Goal: Check status: Check status

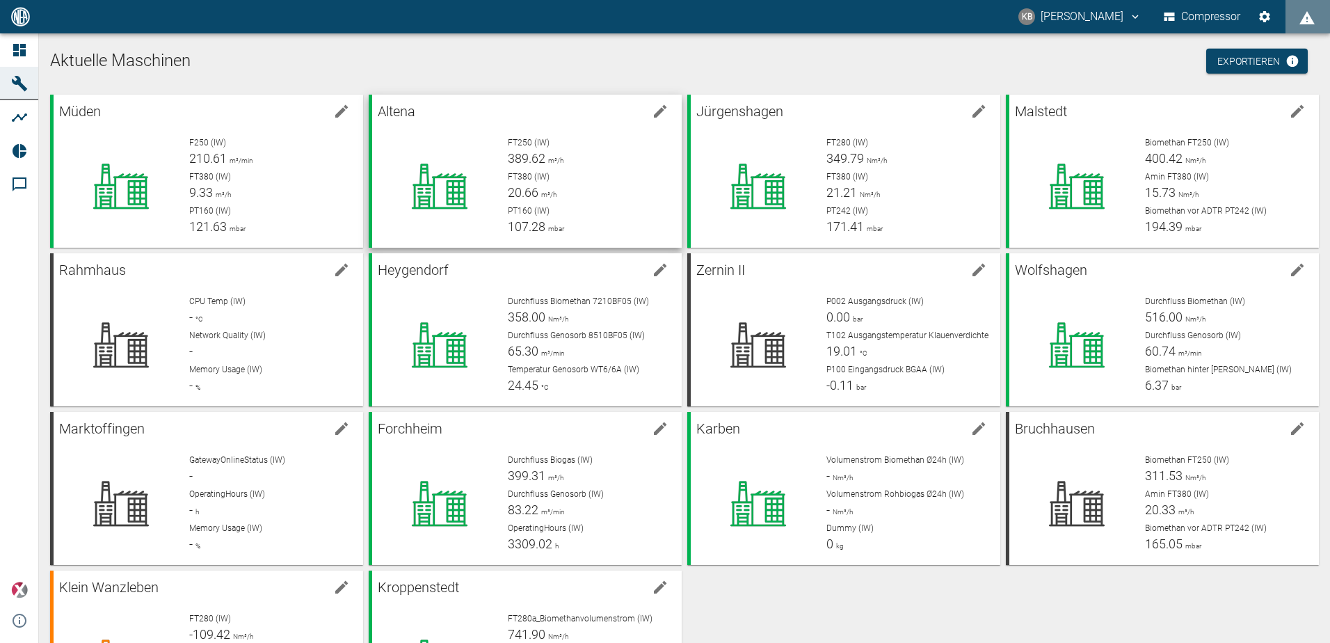
click at [493, 159] on div at bounding box center [439, 186] width 113 height 100
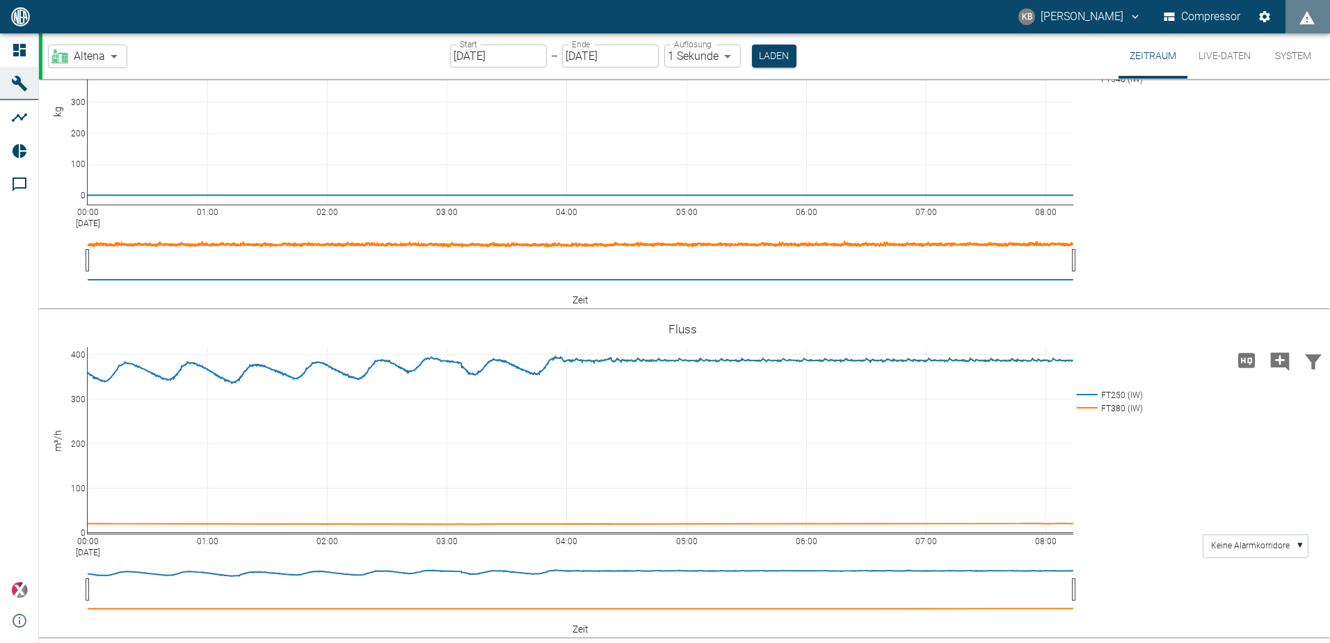
scroll to position [754, 0]
click at [529, 54] on input "[DATE]" at bounding box center [498, 56] width 97 height 23
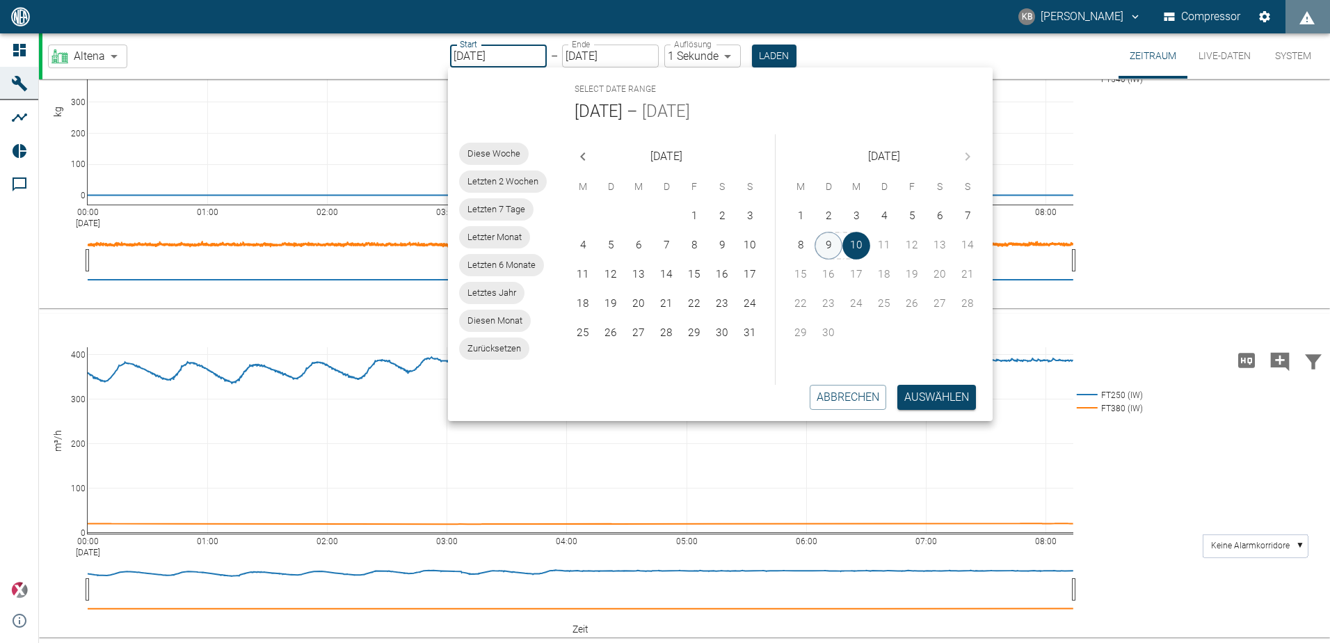
click at [823, 244] on button "9" at bounding box center [829, 246] width 28 height 28
type input "[DATE]"
type input "2min"
click at [927, 392] on button "Auswählen" at bounding box center [937, 397] width 79 height 25
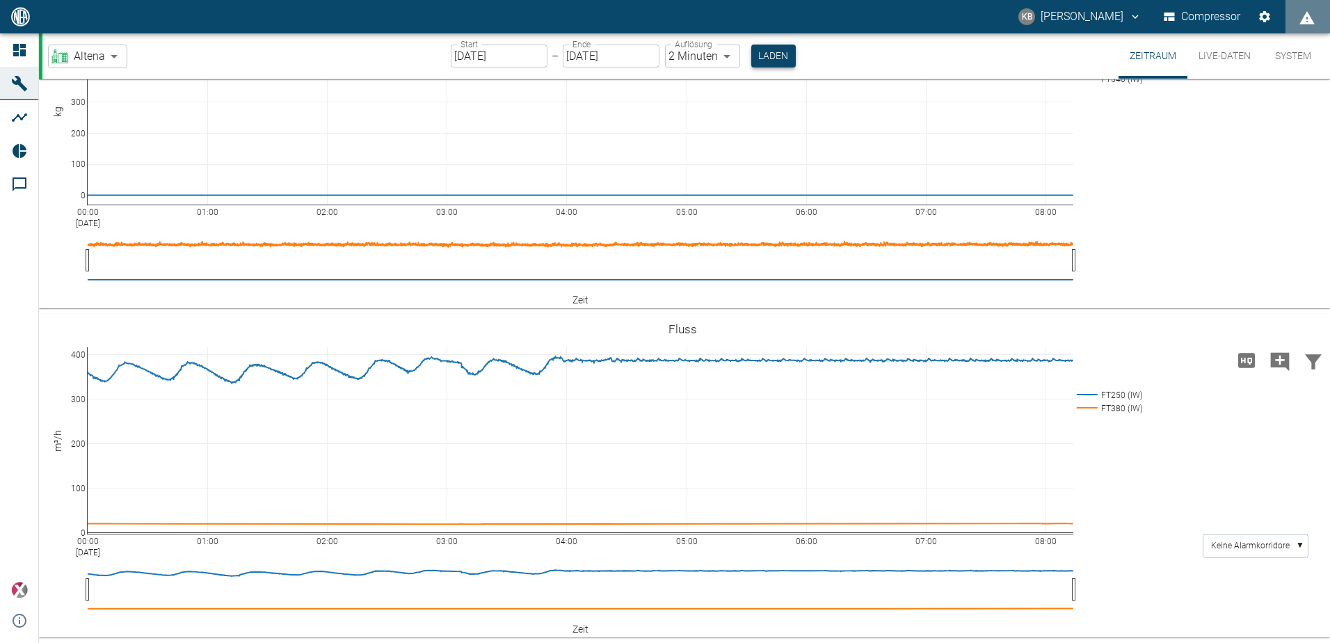
click at [774, 50] on button "Laden" at bounding box center [773, 56] width 45 height 23
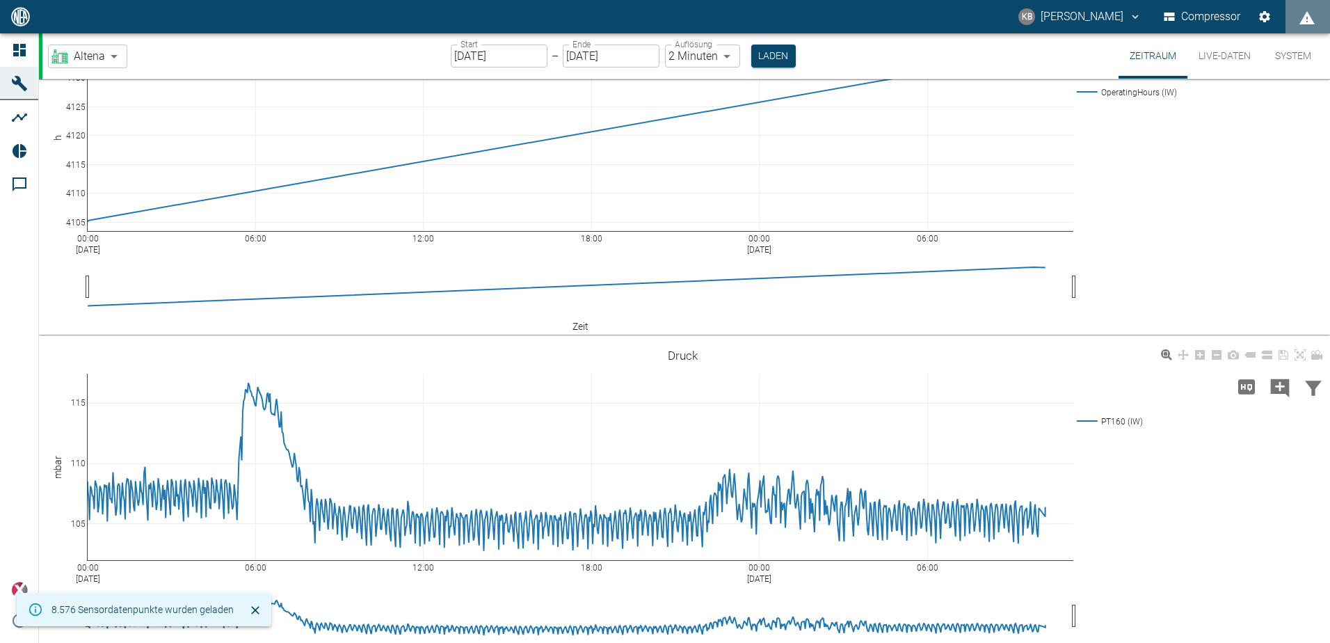
scroll to position [139, 0]
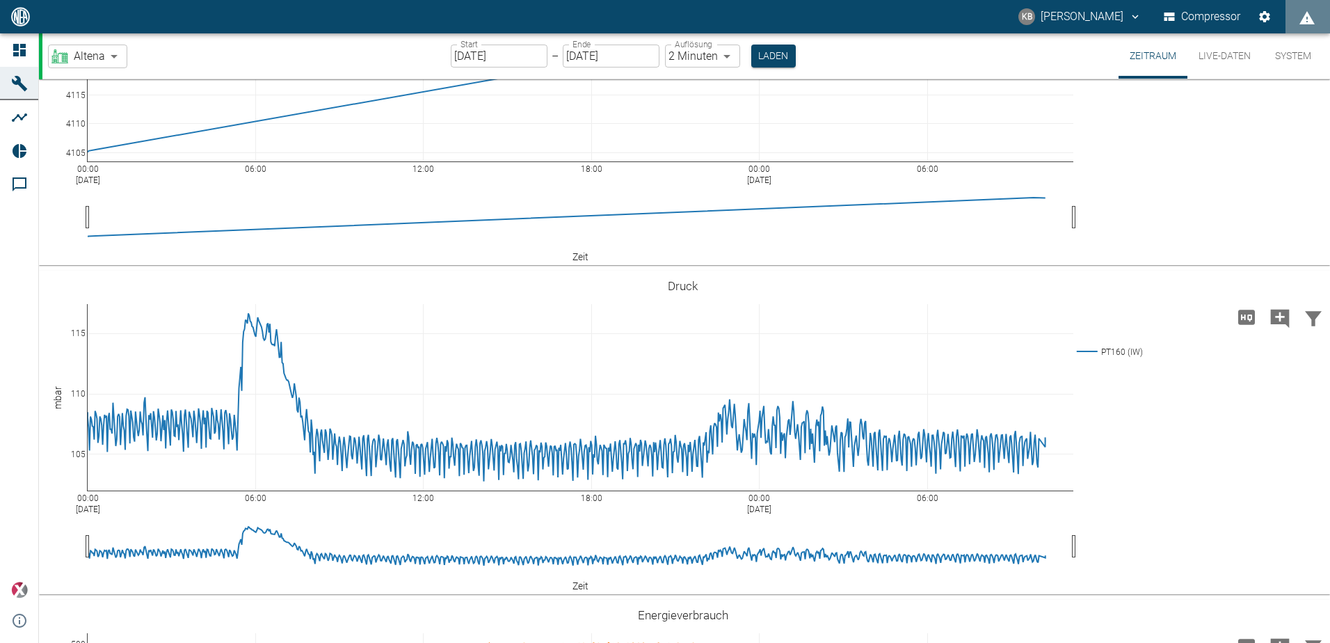
click at [524, 67] on div "Start [DATE] Start – Ende [DATE] Ende Auflösung 2 Minuten 2min Auflösung Laden" at bounding box center [623, 55] width 345 height 45
click at [522, 65] on input "[DATE]" at bounding box center [499, 56] width 97 height 23
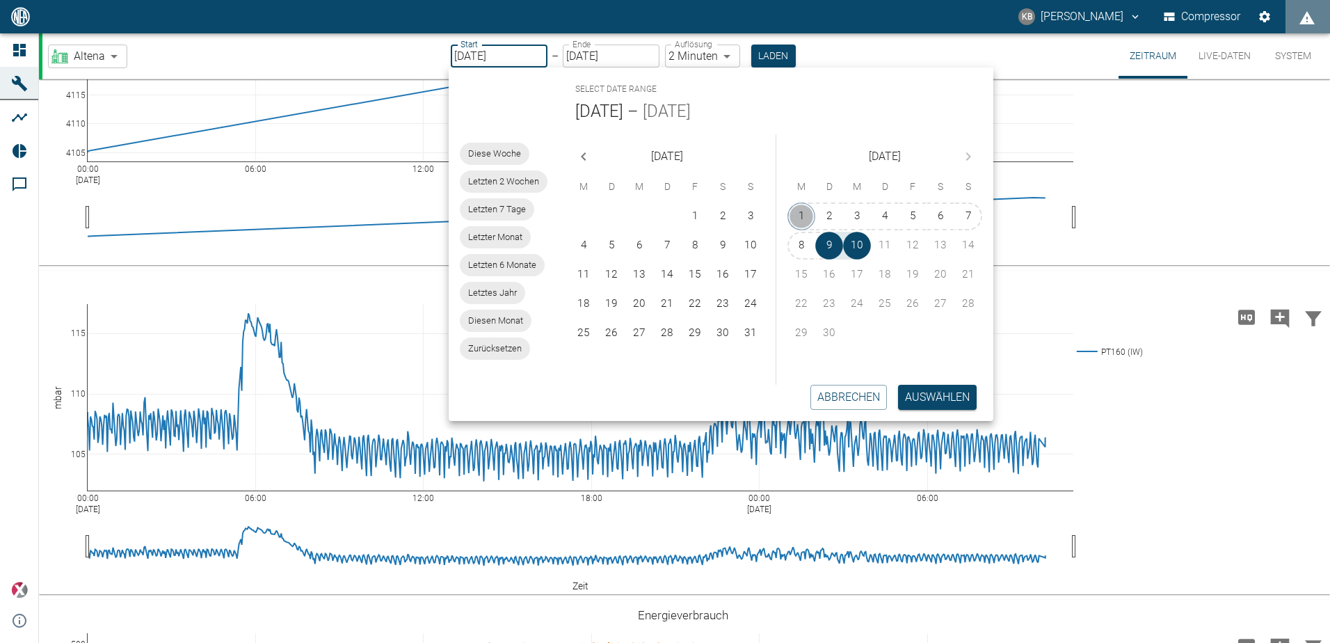
click at [810, 213] on button "1" at bounding box center [802, 216] width 28 height 28
type input "[DATE]"
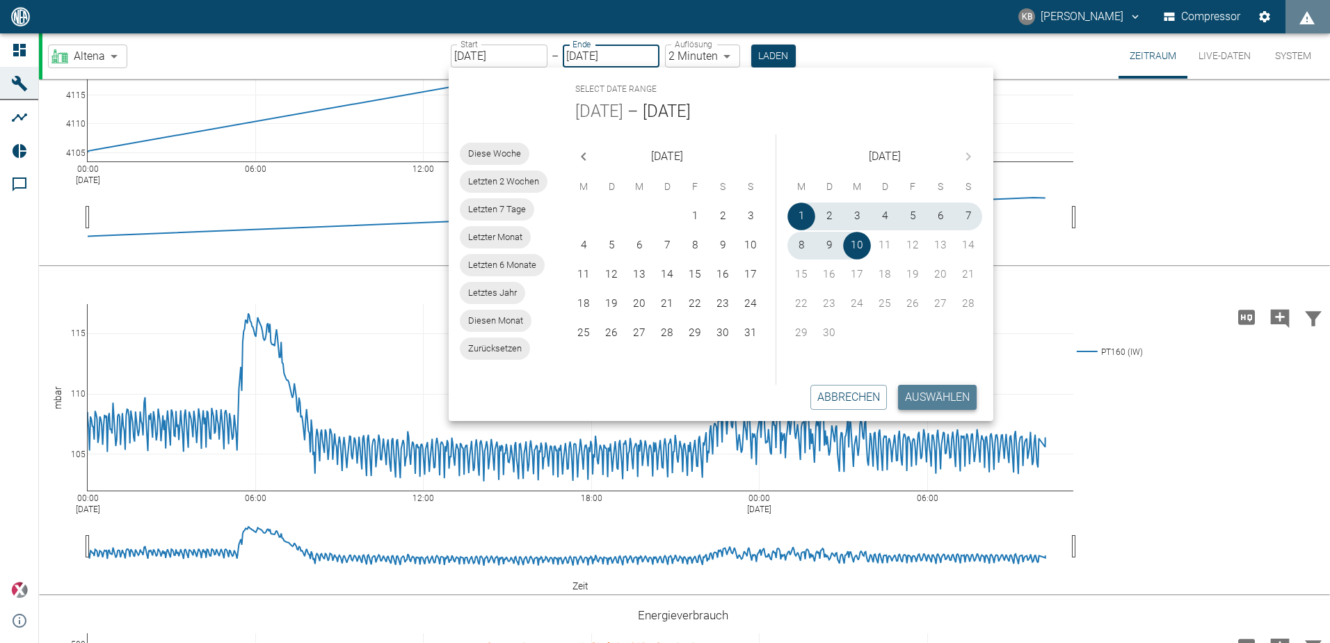
click at [959, 399] on button "Auswählen" at bounding box center [937, 397] width 79 height 25
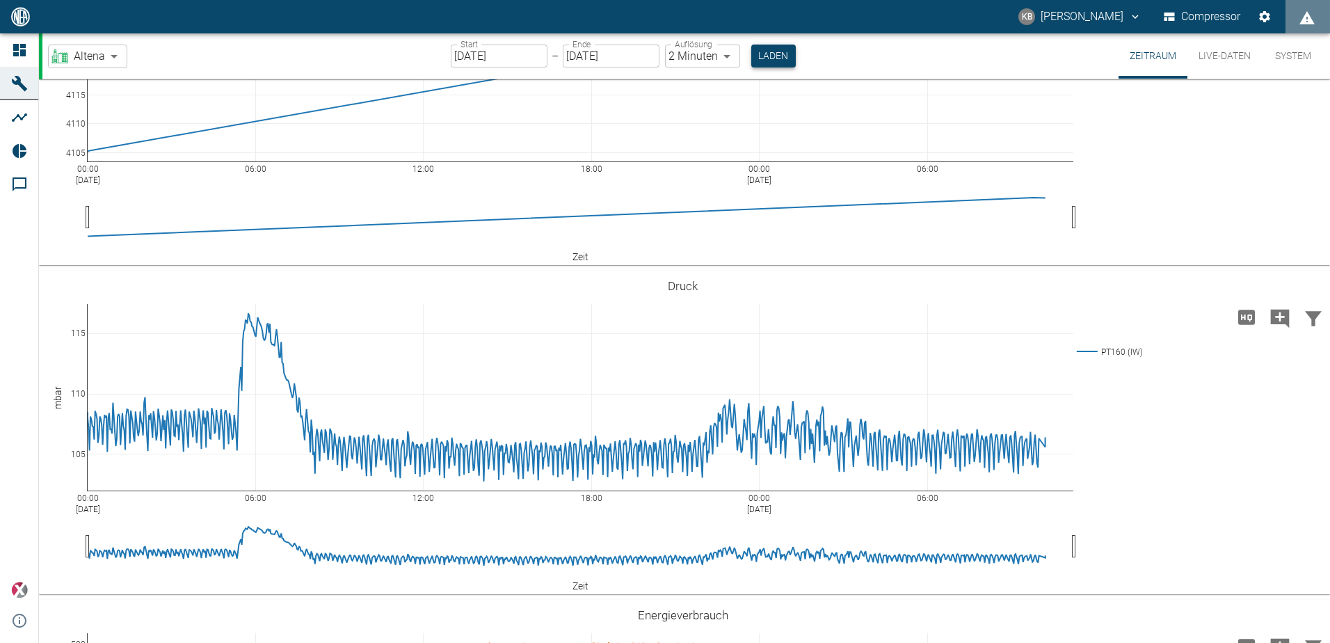
click at [774, 54] on button "Laden" at bounding box center [773, 56] width 45 height 23
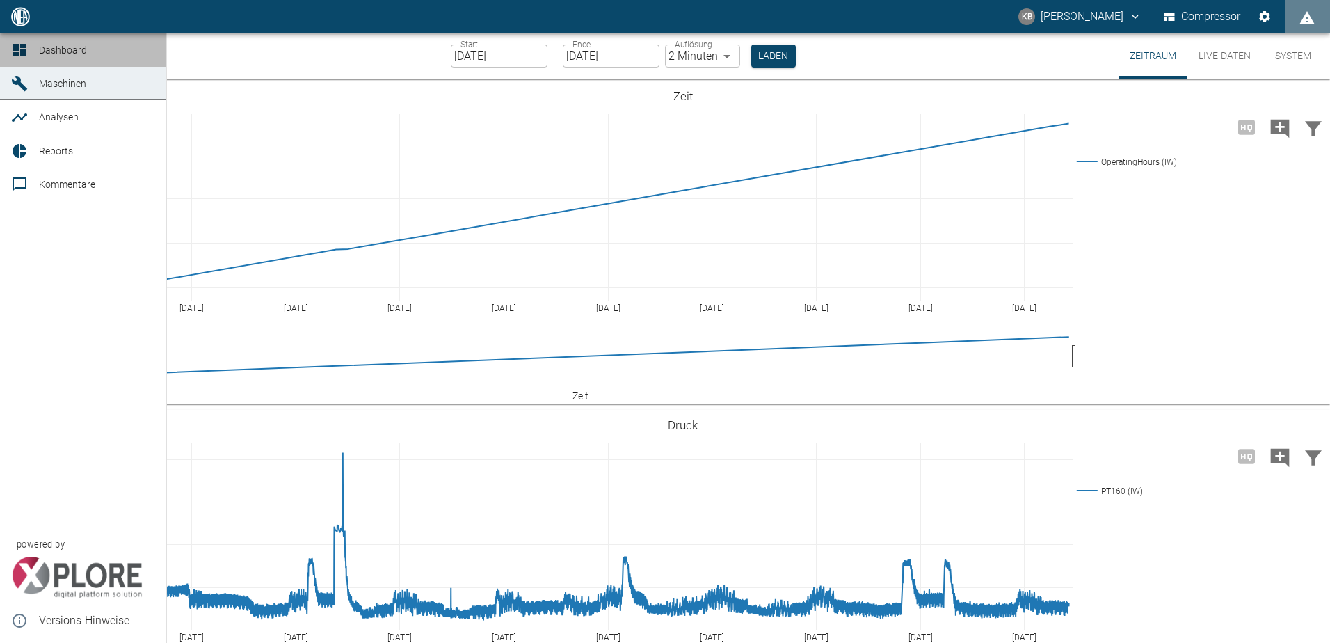
click at [30, 47] on div at bounding box center [21, 50] width 21 height 17
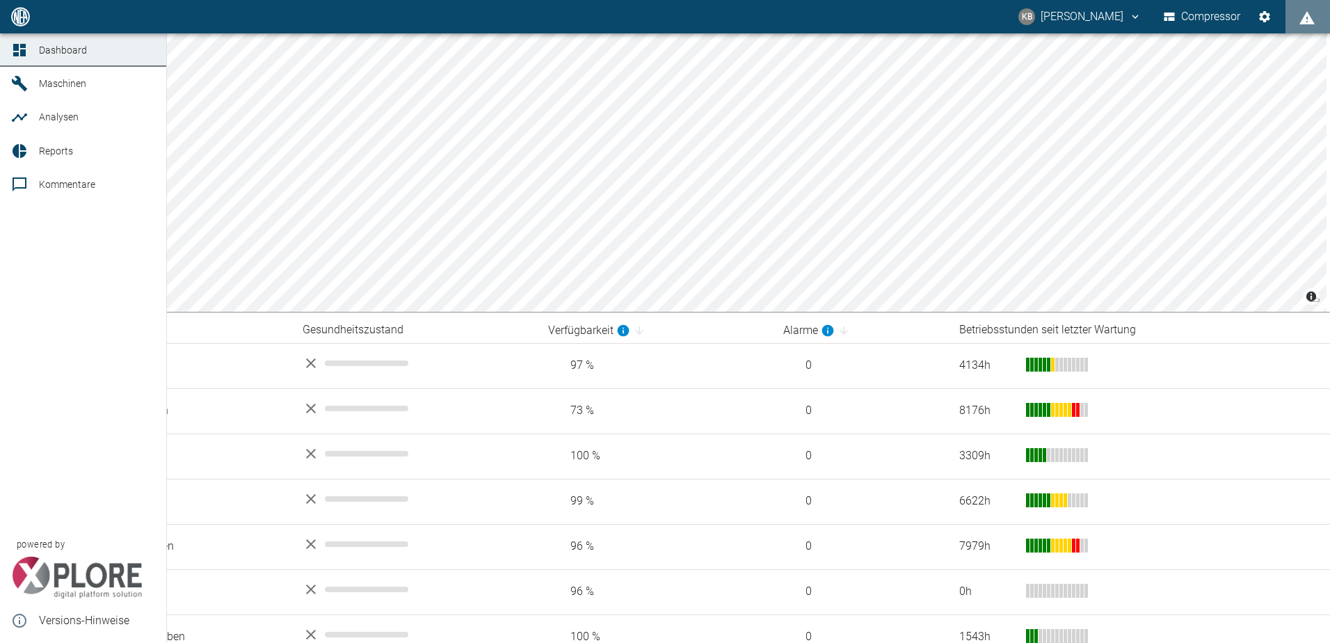
click at [24, 83] on icon at bounding box center [19, 83] width 17 height 17
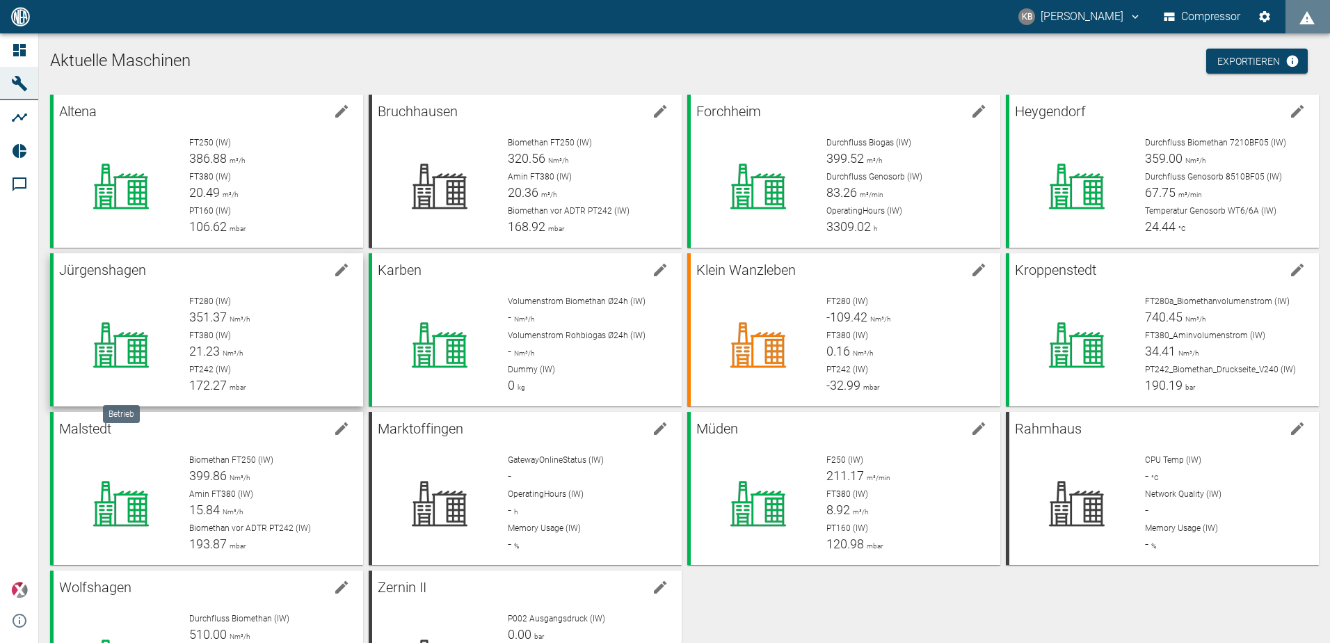
click at [158, 342] on icon at bounding box center [121, 345] width 90 height 56
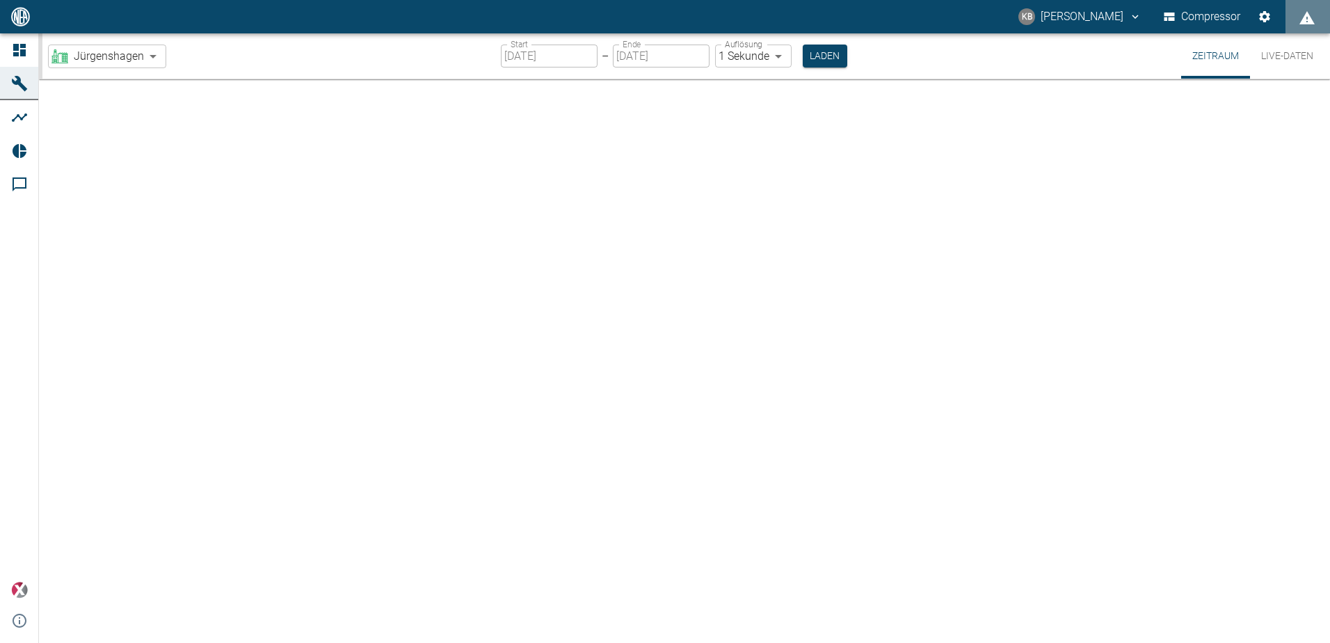
type input "2min"
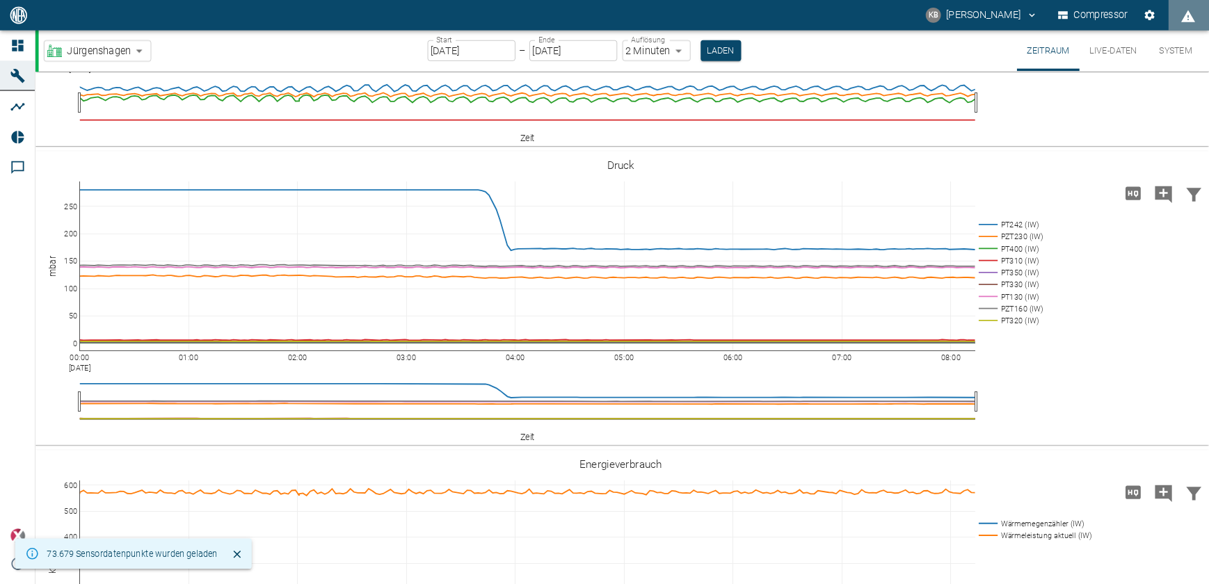
scroll to position [1183, 0]
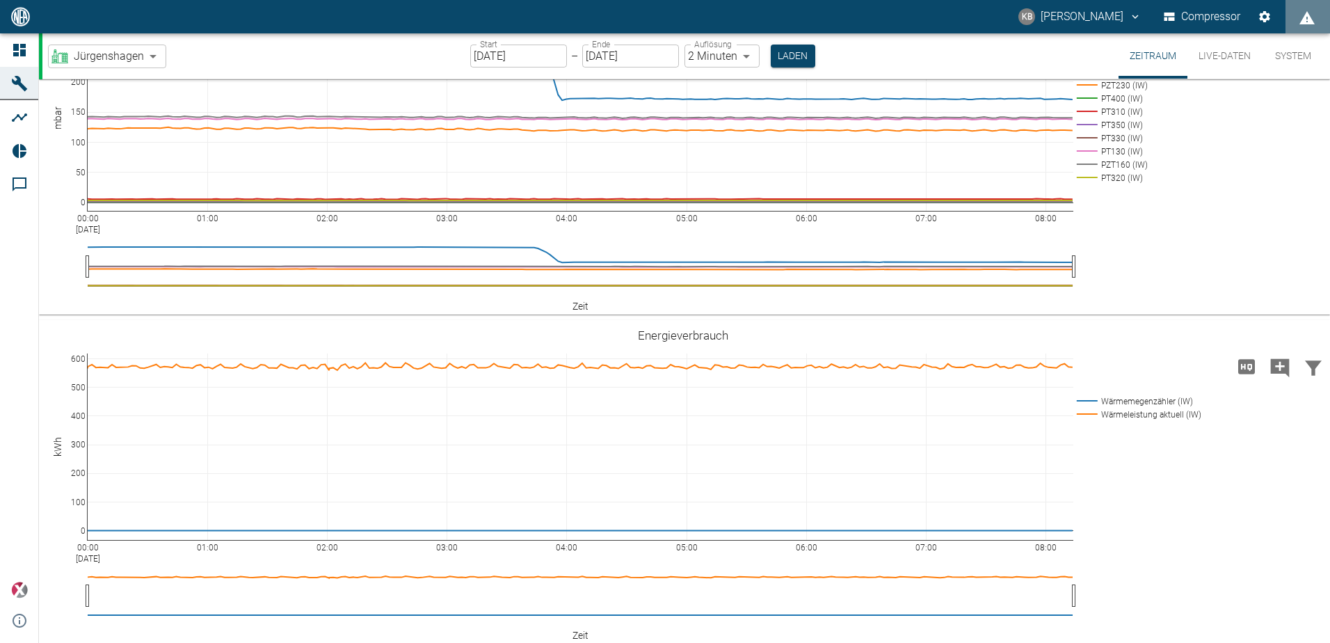
click at [1118, 79] on rect at bounding box center [1111, 71] width 74 height 13
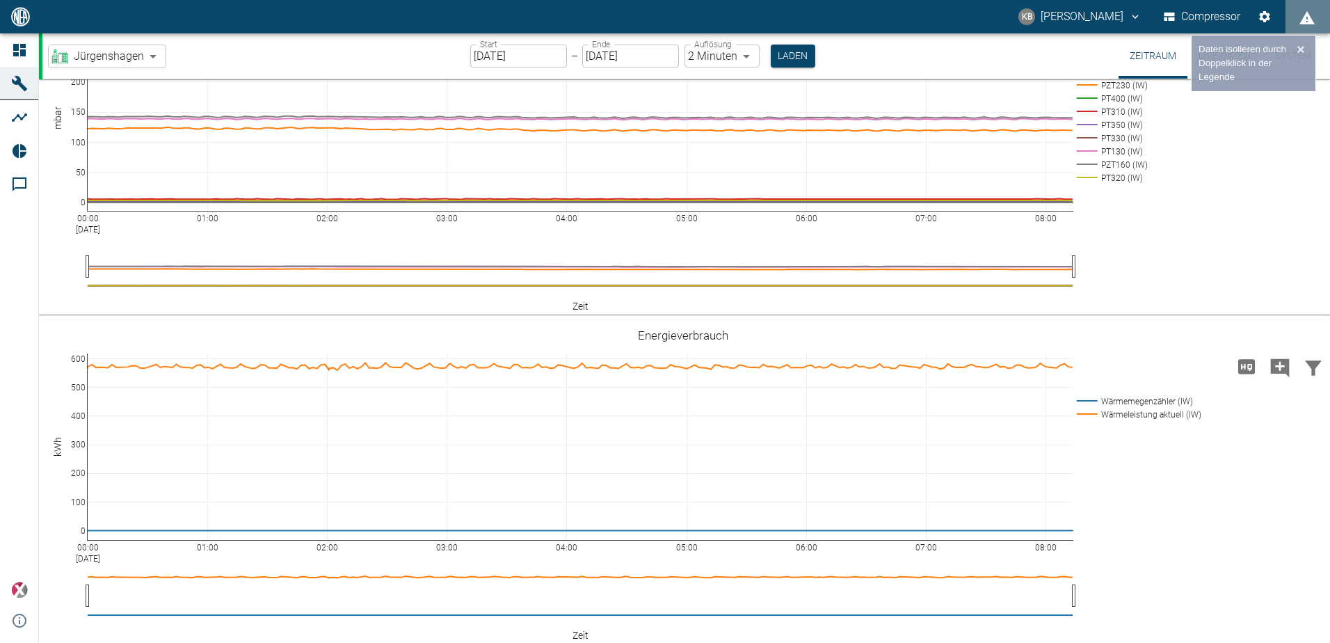
click at [1128, 92] on rect at bounding box center [1111, 85] width 74 height 13
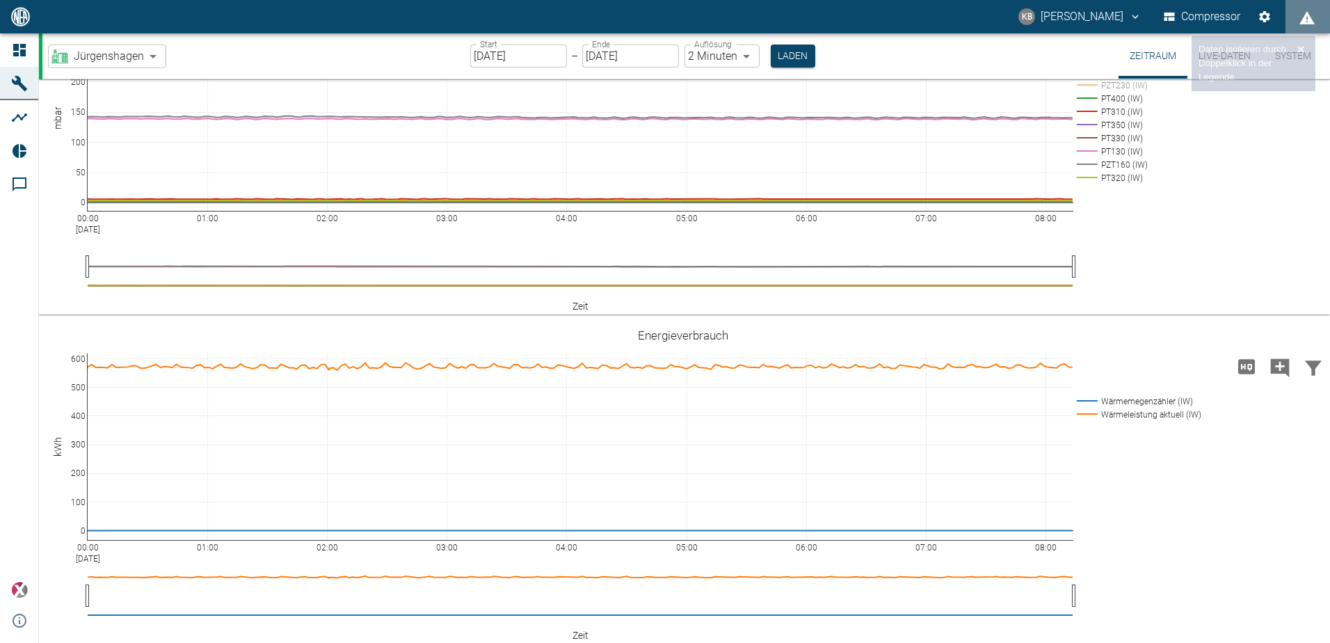
click at [1124, 158] on rect at bounding box center [1111, 151] width 74 height 13
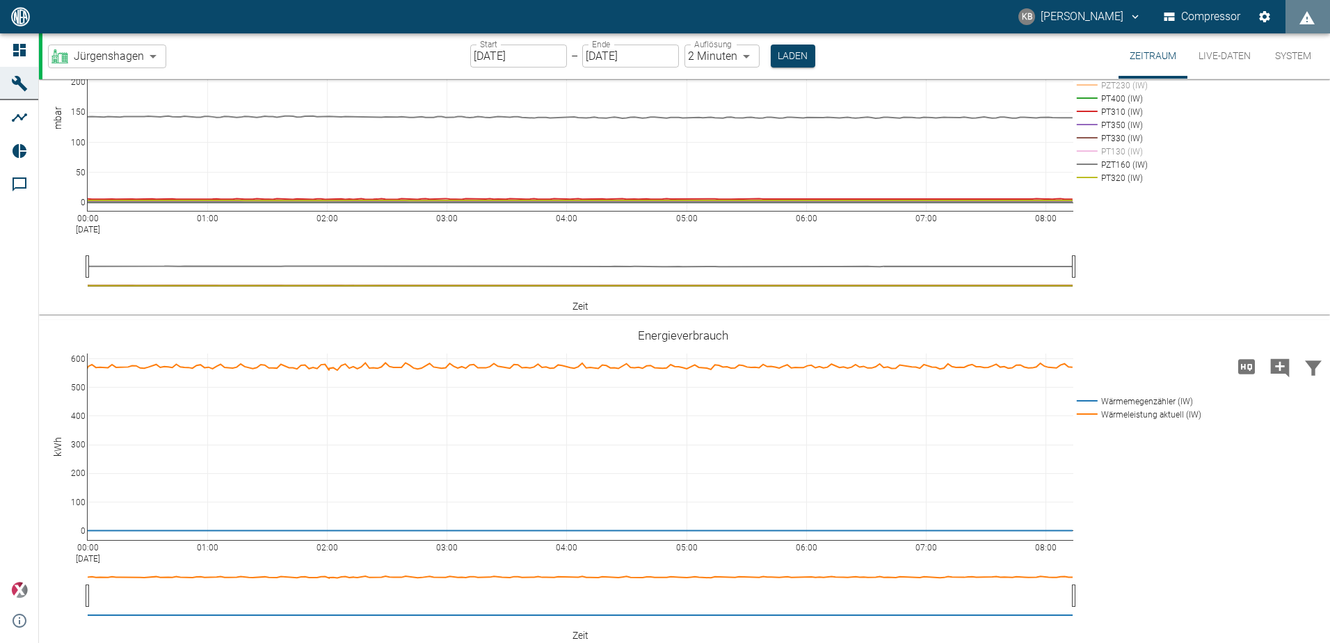
click at [1120, 145] on rect at bounding box center [1111, 137] width 74 height 13
click at [1121, 158] on rect at bounding box center [1111, 151] width 74 height 13
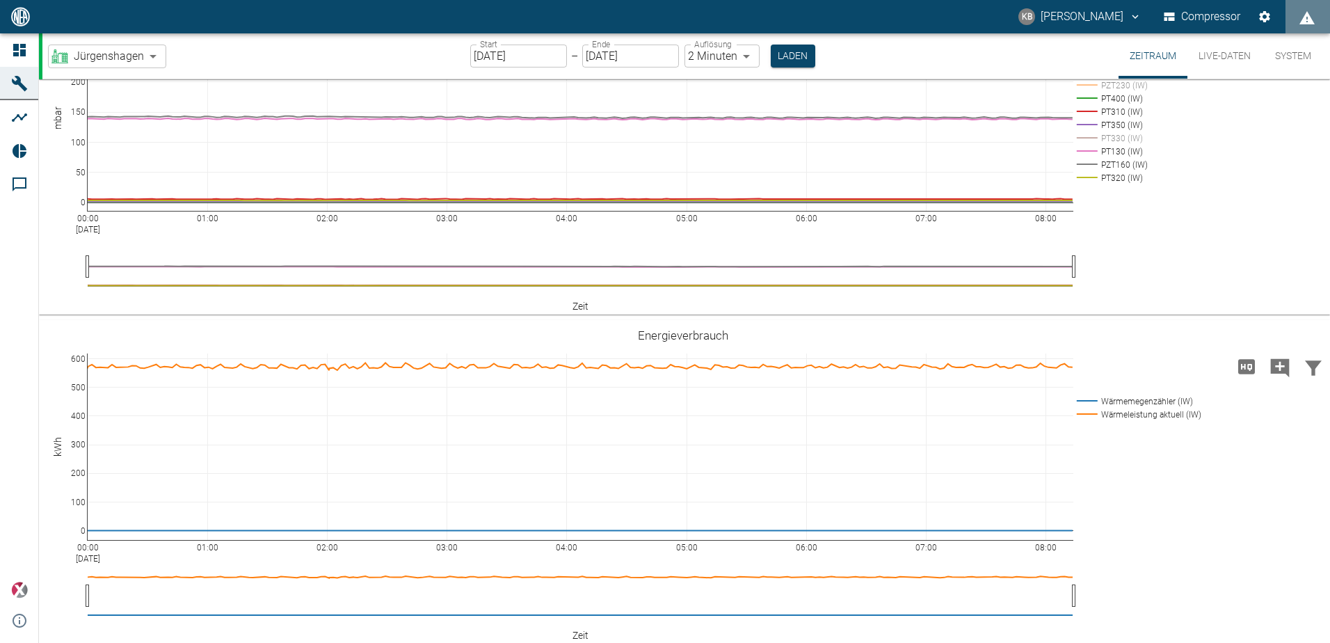
click at [1119, 131] on rect at bounding box center [1111, 124] width 74 height 13
click at [1119, 118] on rect at bounding box center [1111, 111] width 74 height 13
click at [1119, 105] on rect at bounding box center [1111, 98] width 74 height 13
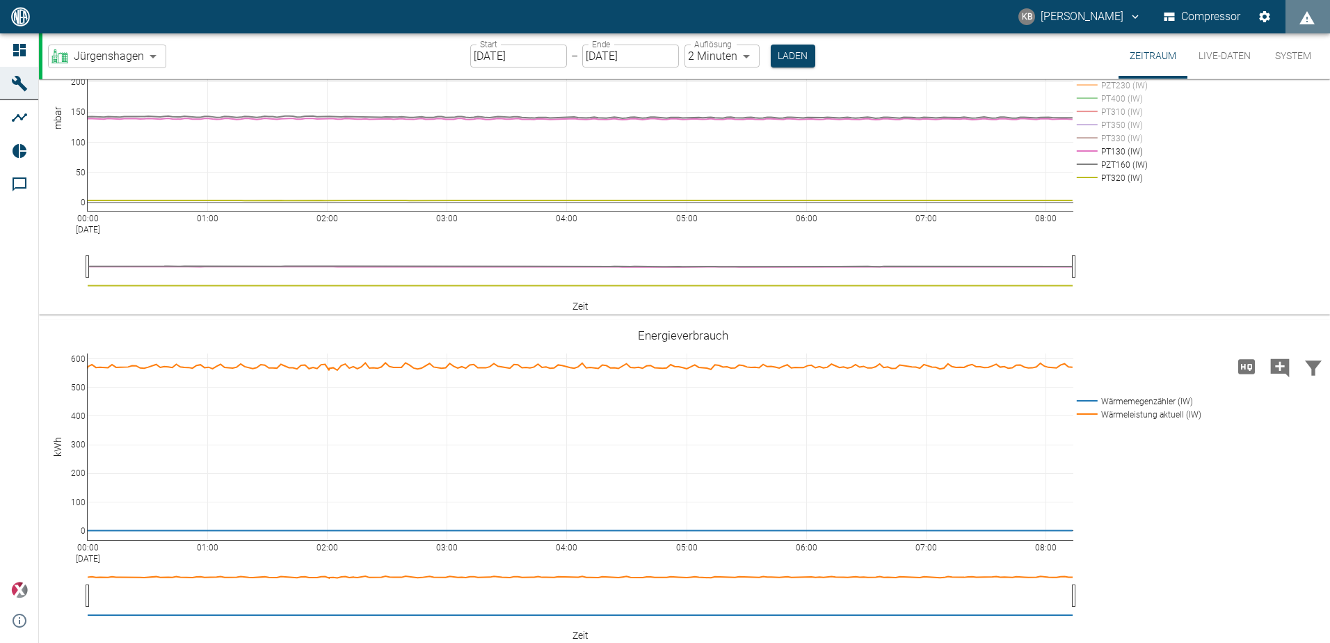
click at [1122, 184] on rect at bounding box center [1111, 177] width 74 height 13
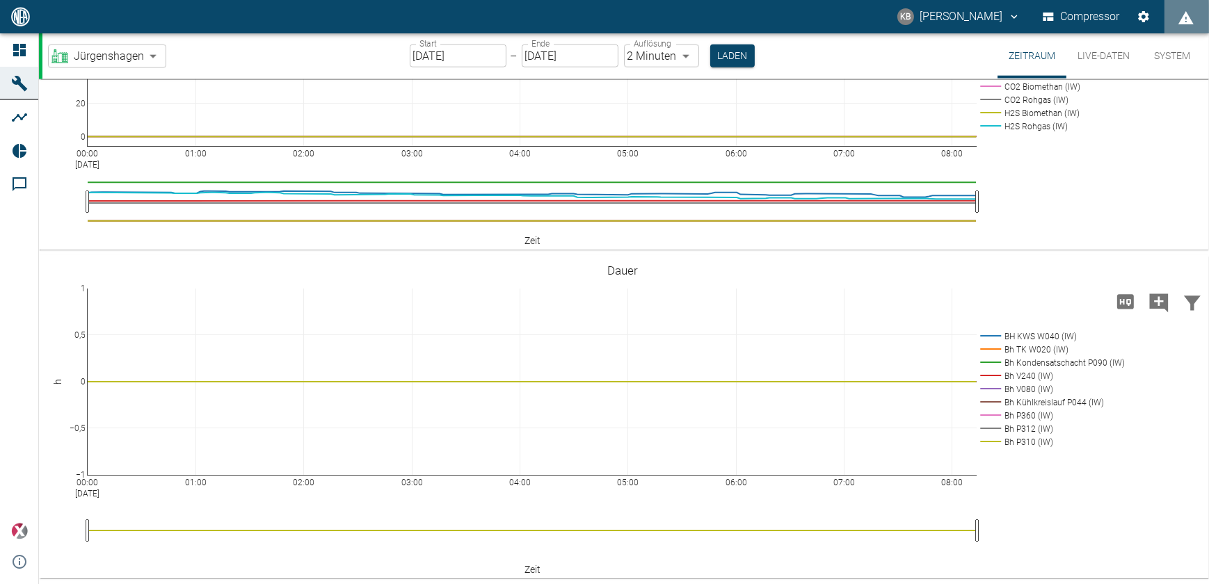
scroll to position [2456, 0]
click at [1089, 200] on div "00:00 [DATE] 01:00 02:00 03:00 04:00 05:00 06:00 07:00 08:00 0 20 40 60 80 100 …" at bounding box center [622, 88] width 1167 height 313
